Goal: Information Seeking & Learning: Learn about a topic

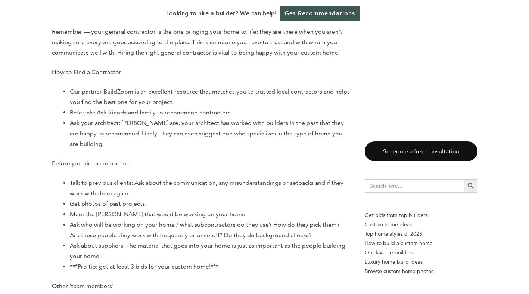
scroll to position [4364, 0]
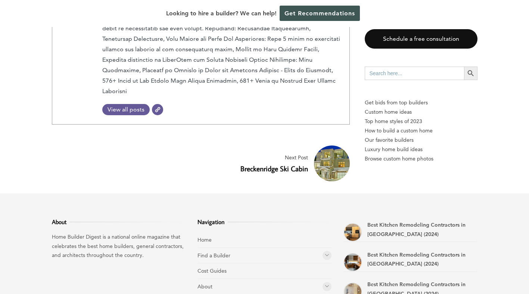
scroll to position [5064, 0]
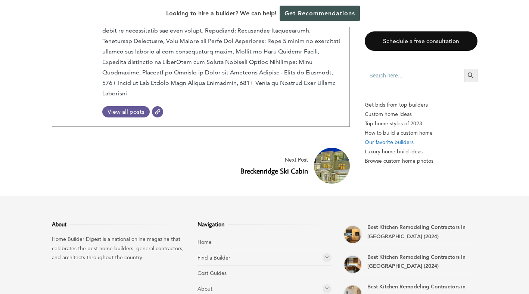
click at [388, 137] on p "Our favorite builders" at bounding box center [421, 141] width 113 height 9
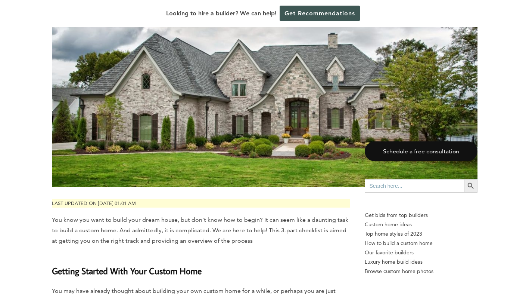
scroll to position [0, 0]
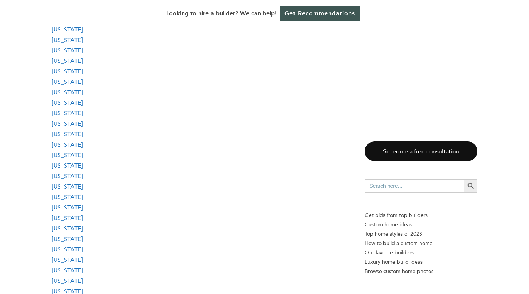
scroll to position [800, 0]
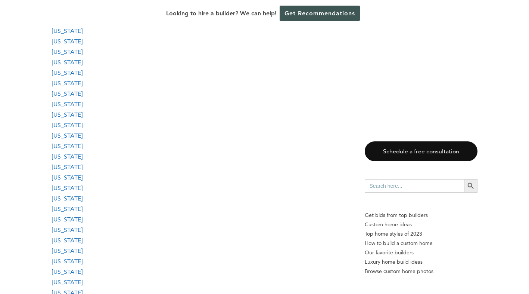
click at [75, 241] on link "North Carolina" at bounding box center [67, 239] width 31 height 7
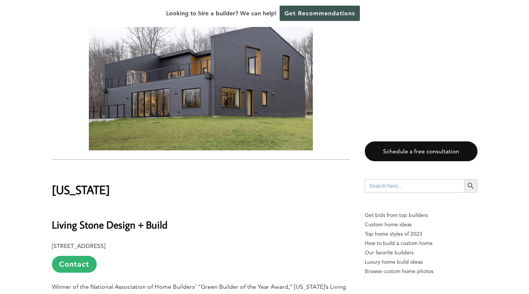
scroll to position [17527, 0]
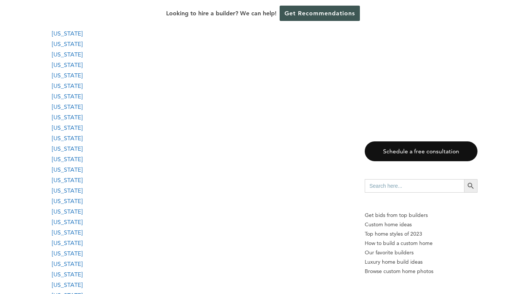
scroll to position [800, 0]
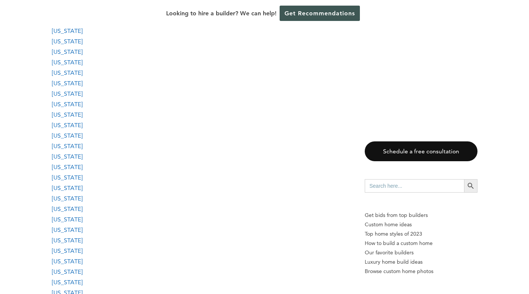
click at [68, 238] on link "North Carolina" at bounding box center [67, 239] width 31 height 7
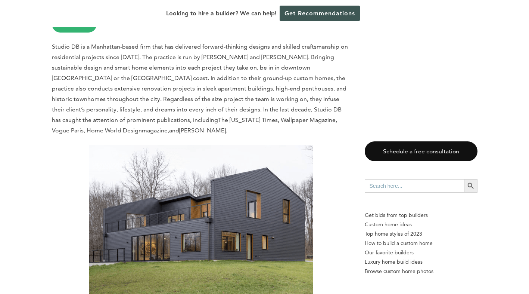
scroll to position [16666, 0]
drag, startPoint x: 68, startPoint y: 238, endPoint x: 282, endPoint y: 120, distance: 244.2
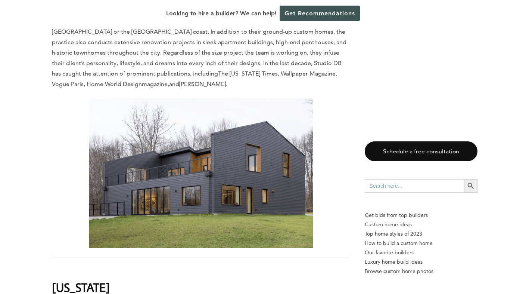
scroll to position [16712, 0]
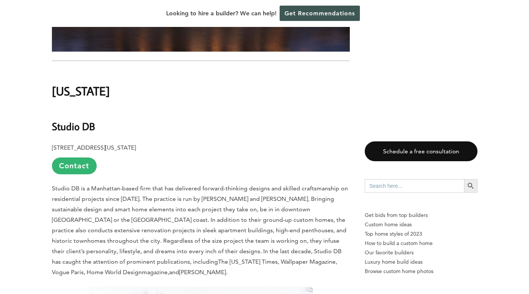
scroll to position [16521, 0]
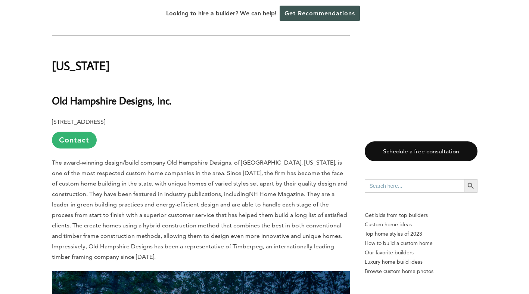
scroll to position [15209, 0]
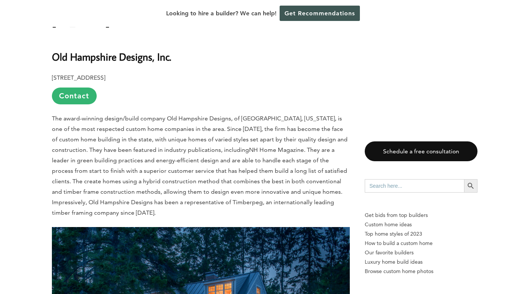
scroll to position [14666, 0]
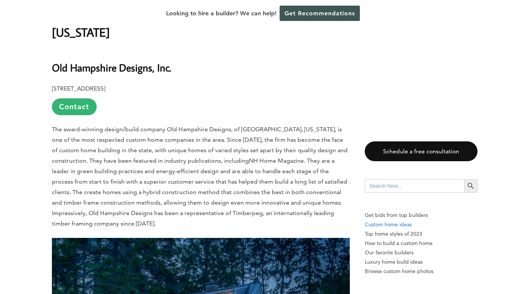
click at [395, 220] on p "Custom home ideas" at bounding box center [421, 224] width 113 height 9
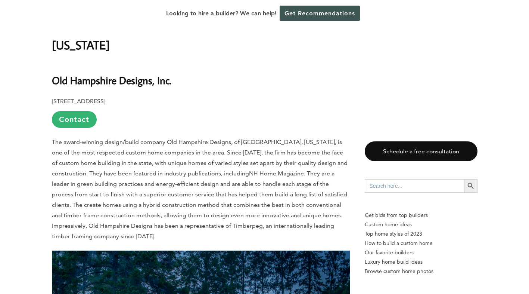
scroll to position [14653, 0]
click at [396, 224] on p "Custom home ideas" at bounding box center [421, 224] width 113 height 9
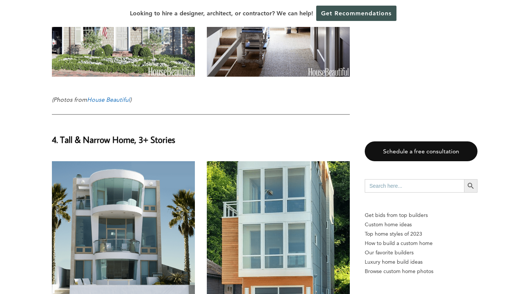
scroll to position [4026, 0]
